Goal: Find specific page/section: Find specific page/section

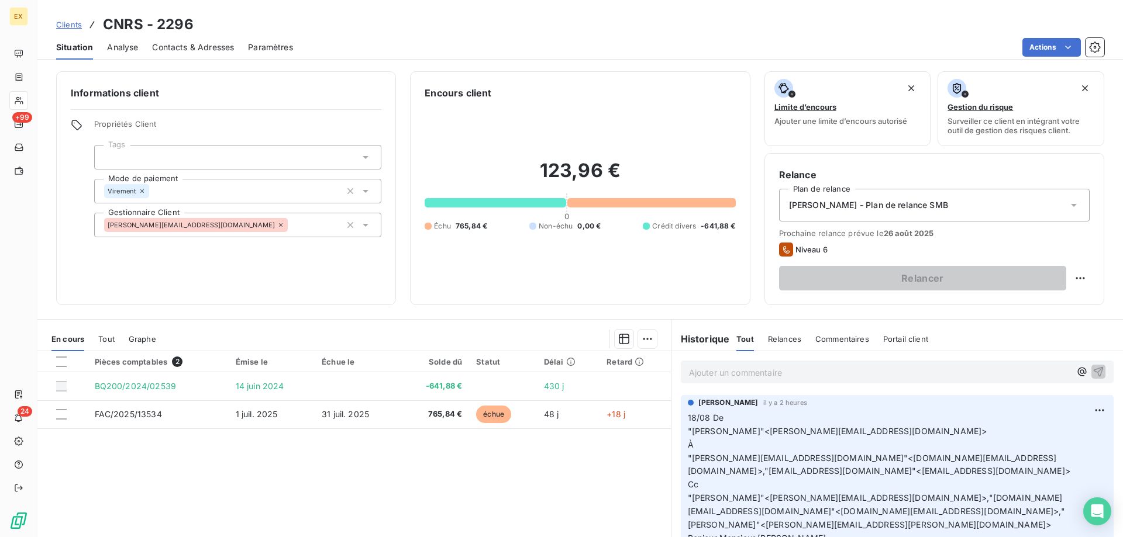
click at [67, 19] on link "Clients" at bounding box center [69, 25] width 26 height 12
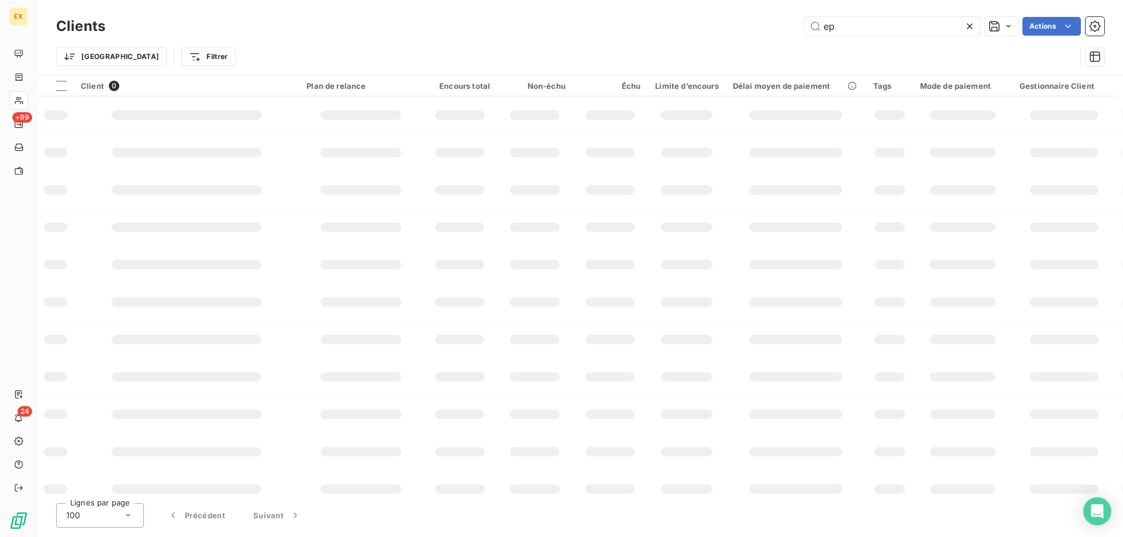
type input "e"
type input "pavonis"
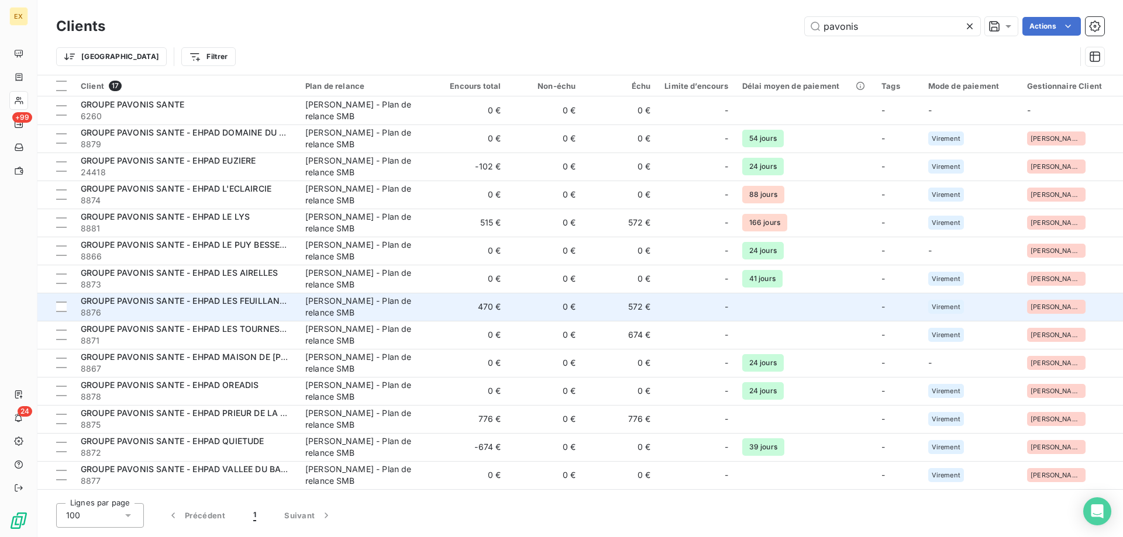
click at [664, 304] on div "-" at bounding box center [695, 307] width 63 height 19
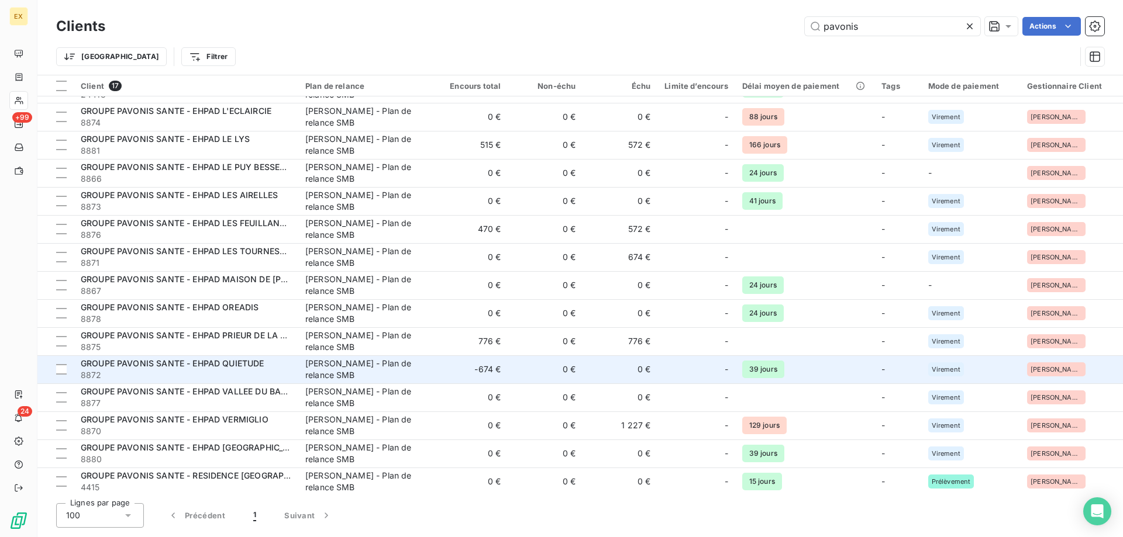
scroll to position [80, 0]
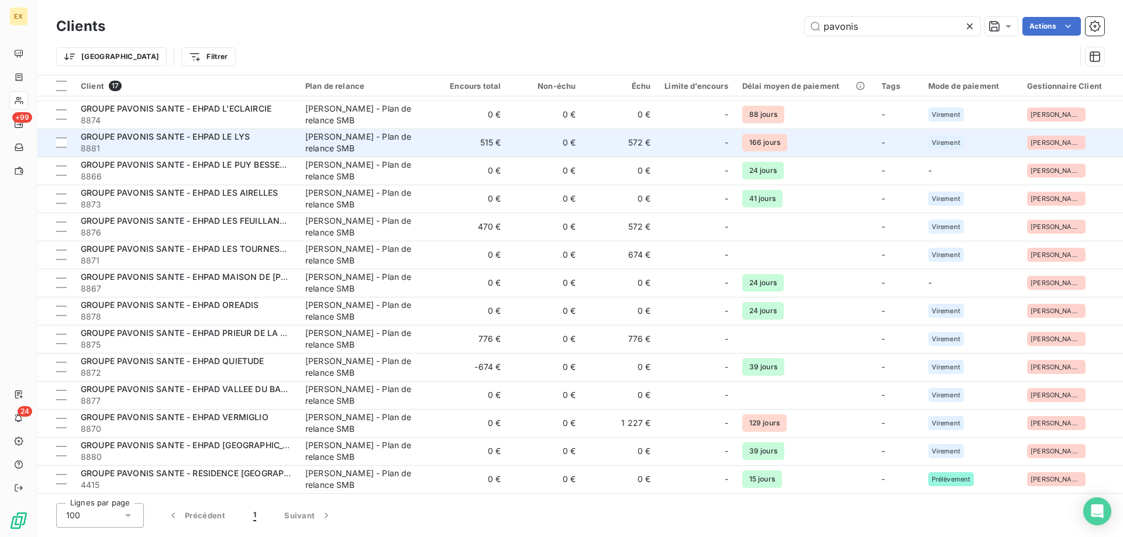
click at [301, 154] on td "[PERSON_NAME] - Plan de relance SMB" at bounding box center [365, 143] width 135 height 28
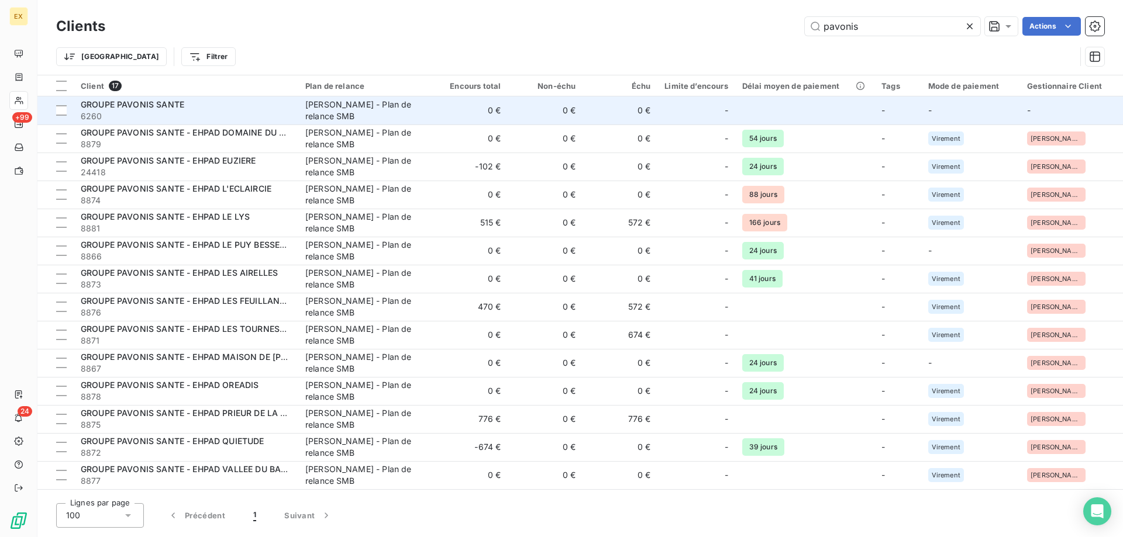
click at [243, 109] on div "GROUPE PAVONIS SANTE" at bounding box center [186, 105] width 211 height 12
